Goal: Task Accomplishment & Management: Manage account settings

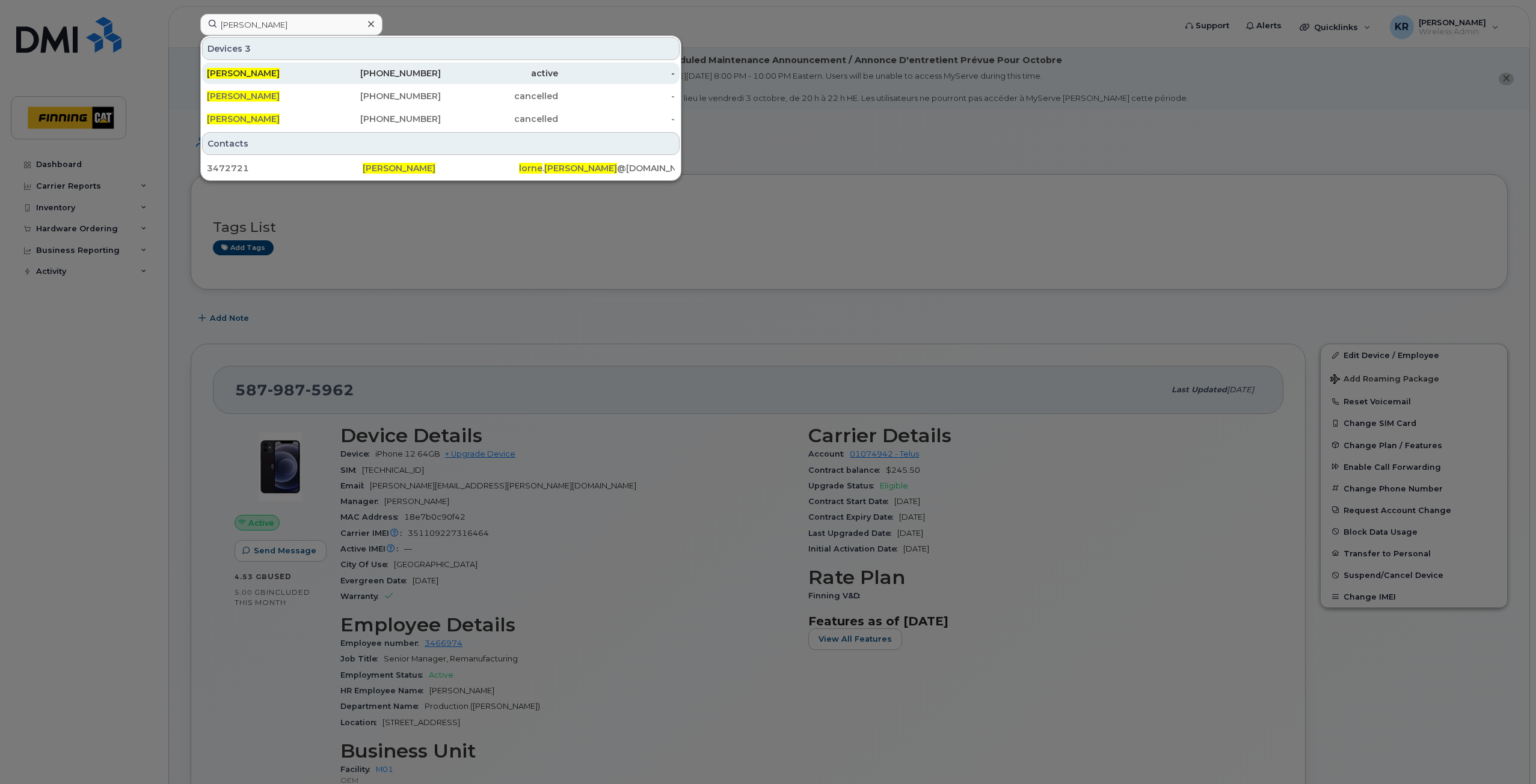
type input "[PERSON_NAME]"
click at [457, 73] on div "active" at bounding box center [499, 73] width 117 height 12
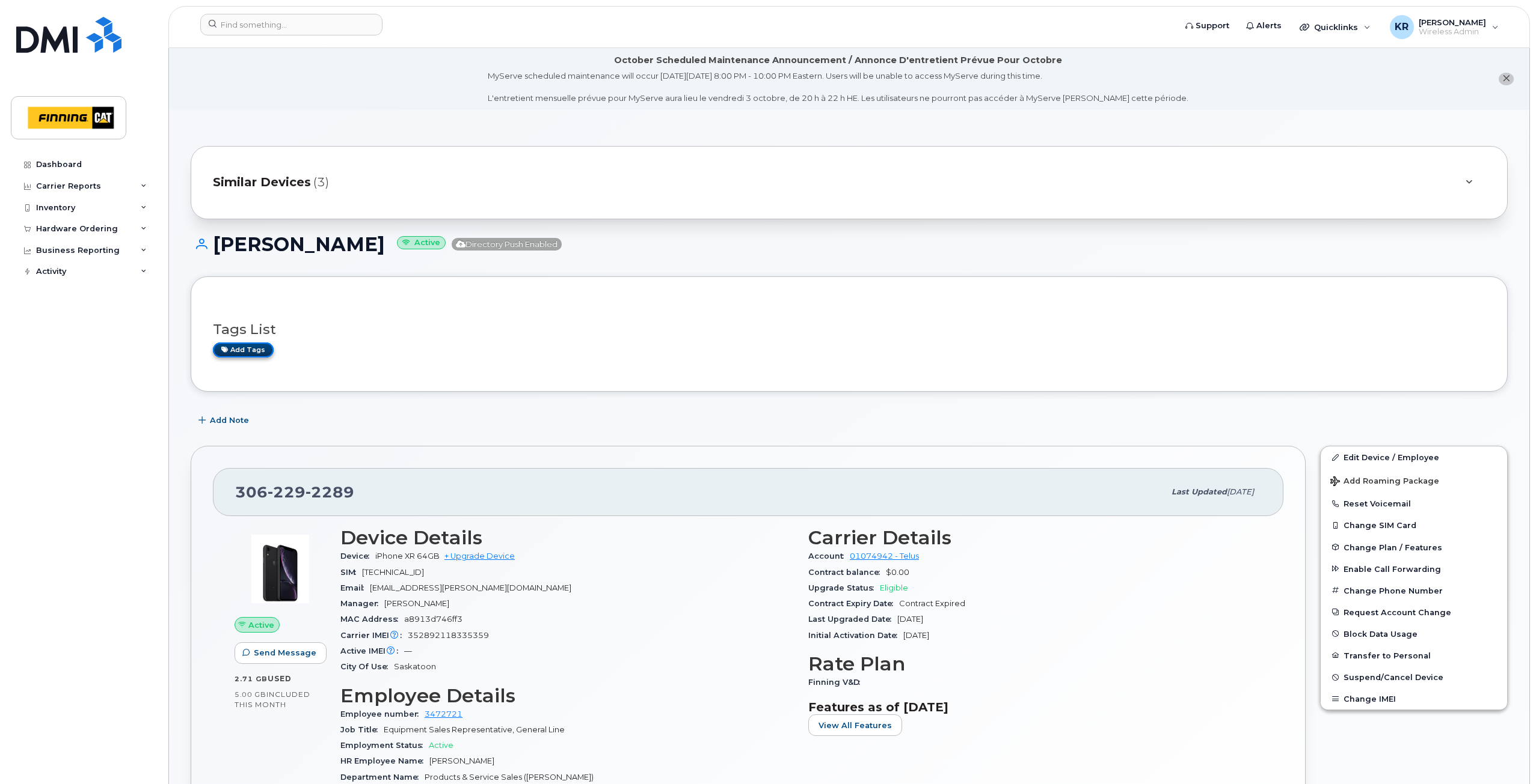
click at [248, 350] on link "Add tags" at bounding box center [243, 349] width 61 height 15
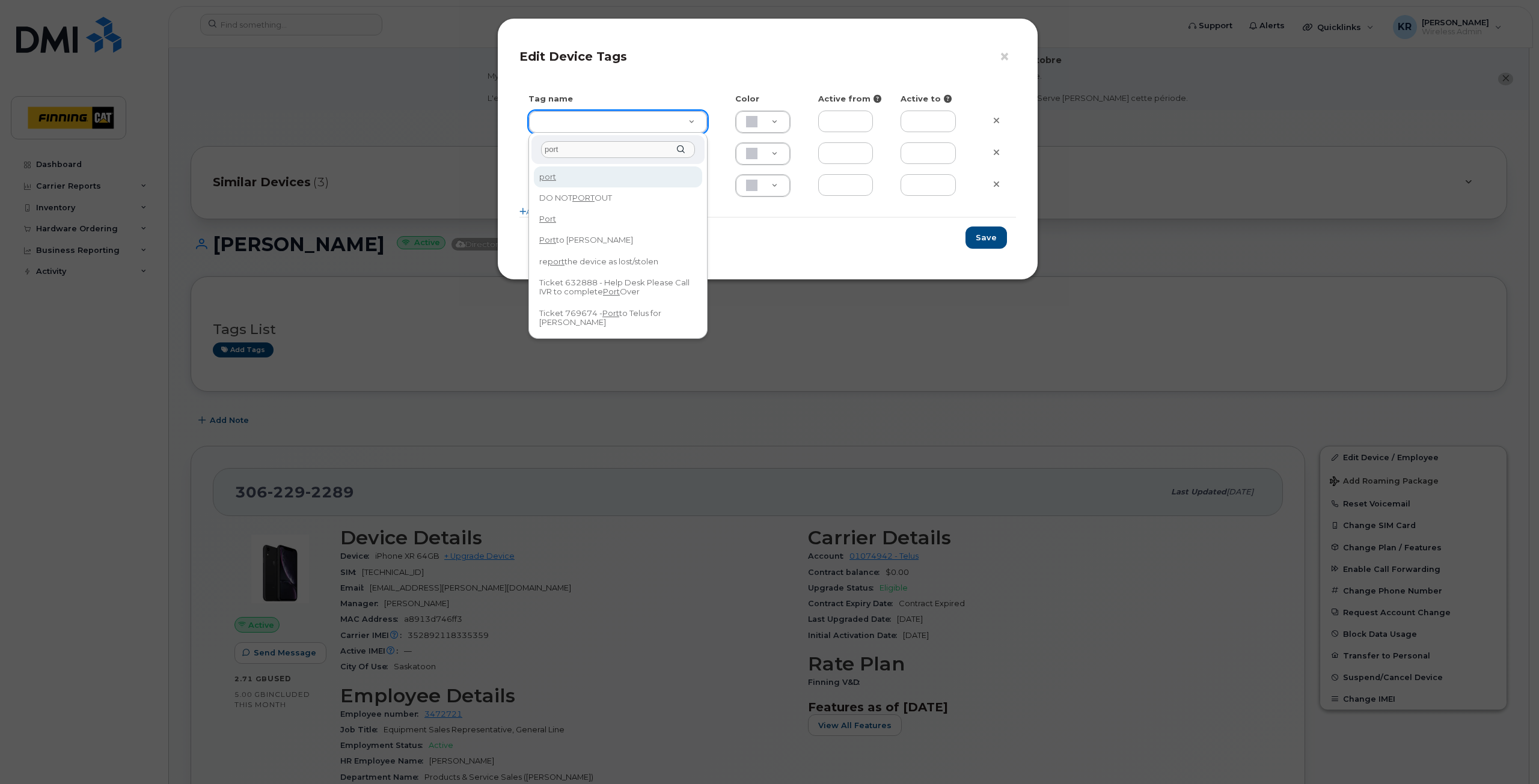
drag, startPoint x: 559, startPoint y: 152, endPoint x: 537, endPoint y: 151, distance: 22.0
click at [537, 151] on div "port" at bounding box center [618, 150] width 173 height 30
type input "l"
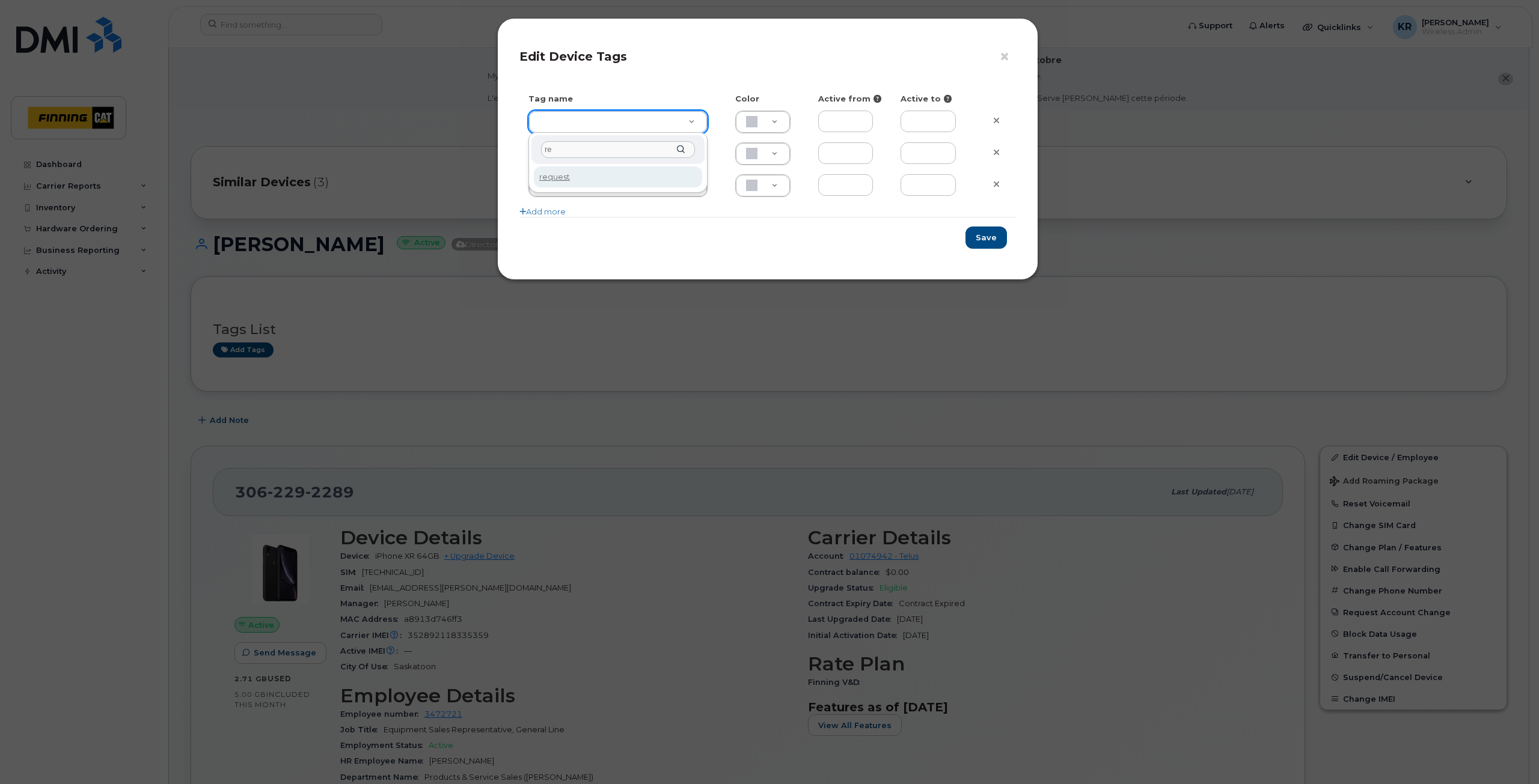
type input "r"
type input "Port line"
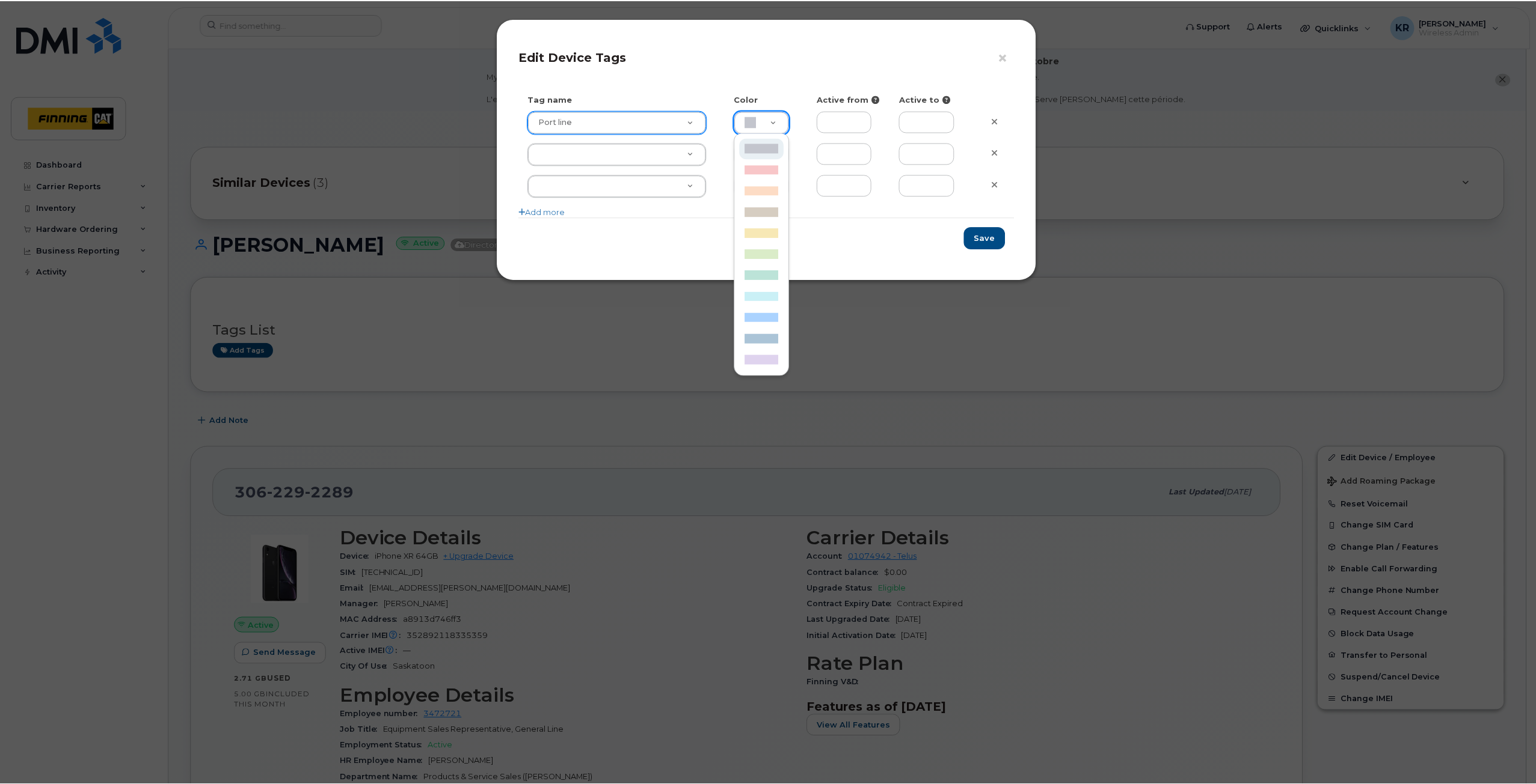
scroll to position [0, 4]
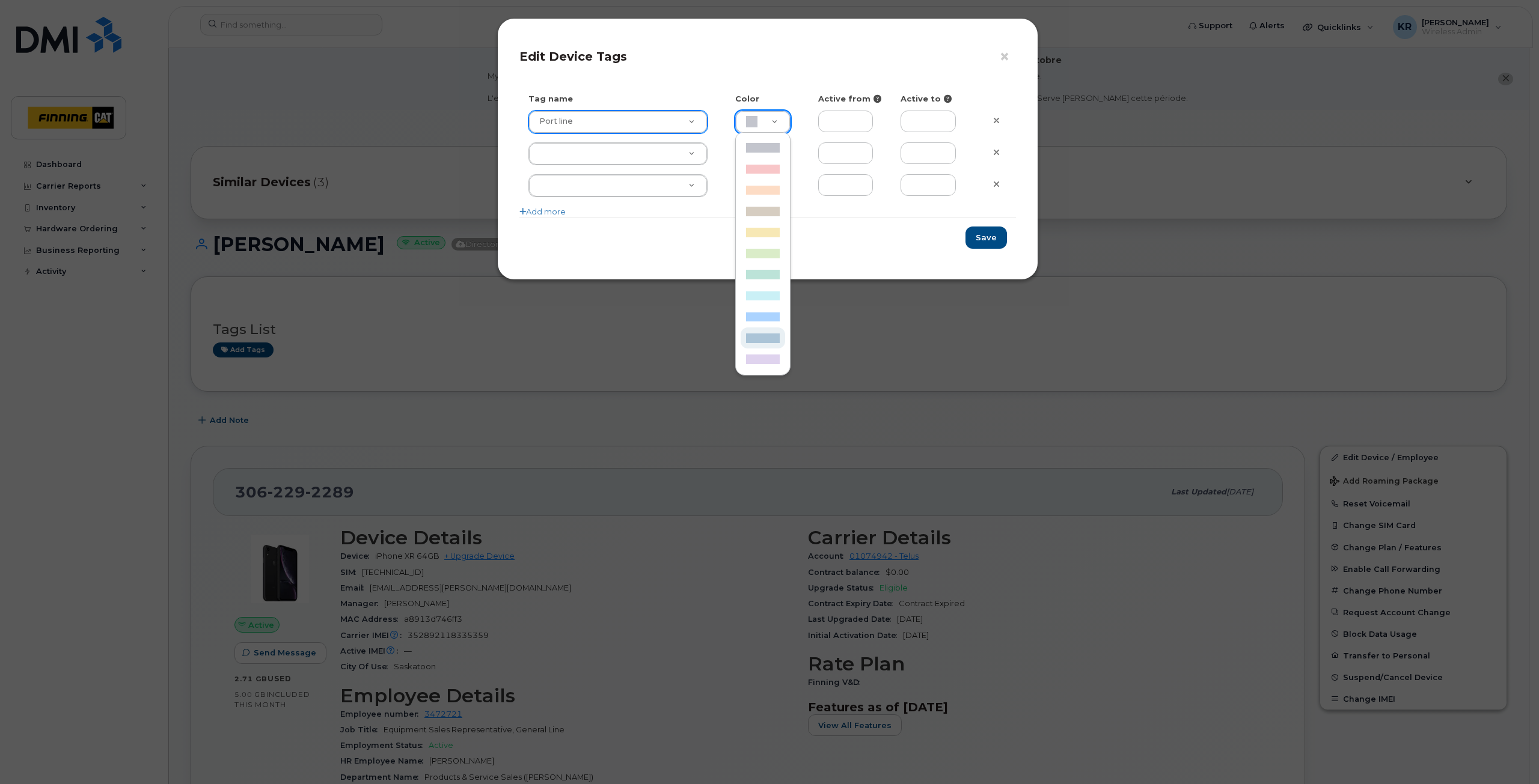
type input "ABC4D7"
click at [997, 236] on button "Save" at bounding box center [986, 237] width 41 height 23
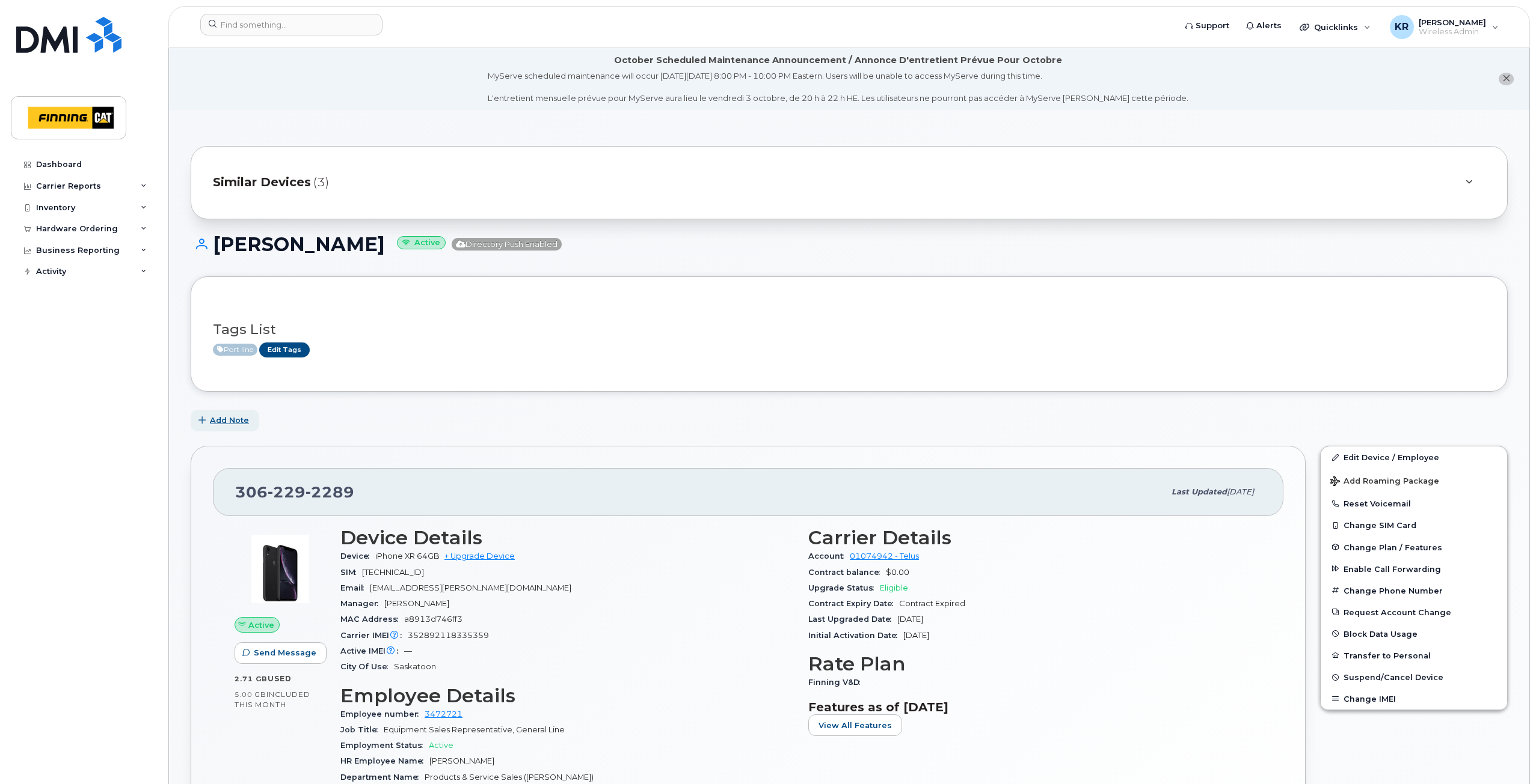
click at [245, 423] on span "Add Note" at bounding box center [229, 421] width 39 height 12
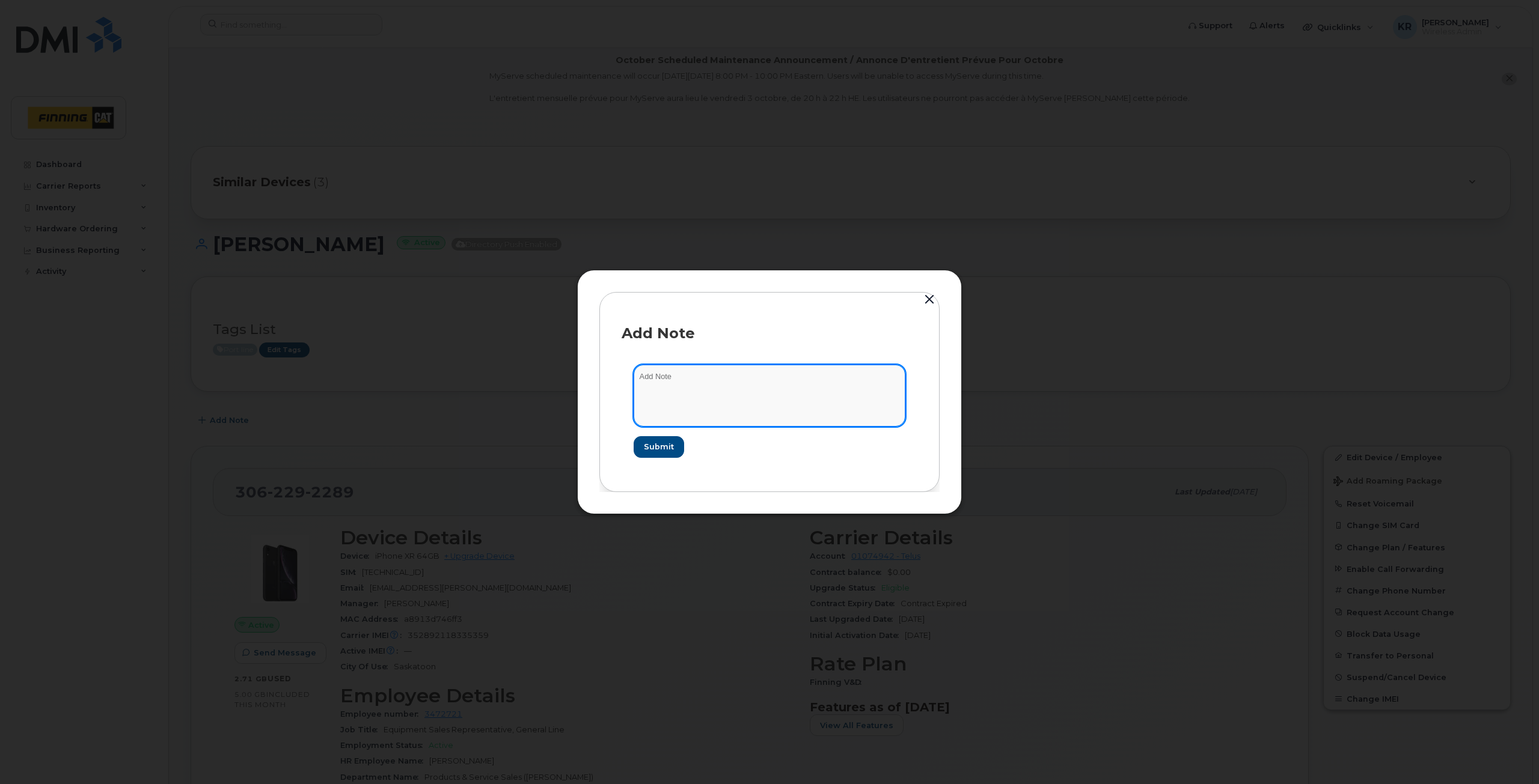
click at [658, 391] on textarea at bounding box center [770, 395] width 272 height 61
click at [702, 382] on textarea "Lorne is retiring" at bounding box center [770, 395] width 272 height 61
click at [702, 379] on textarea "Lorne is retiring" at bounding box center [770, 395] width 272 height 61
type textarea "Lorne is retiring [DATE]. As per request and approval from his manager, we are …"
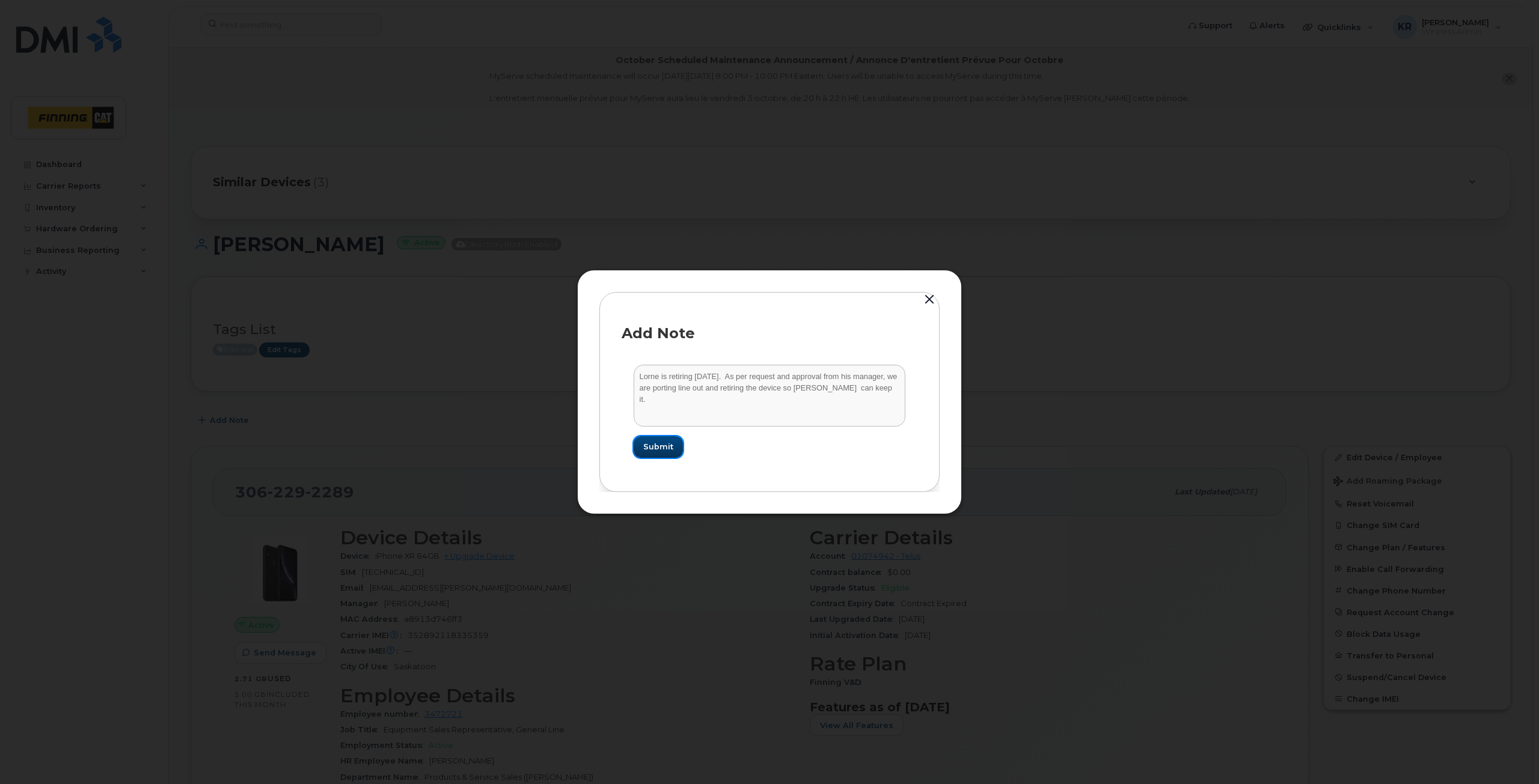
click at [669, 452] on span "Submit" at bounding box center [658, 448] width 31 height 12
